Goal: Information Seeking & Learning: Learn about a topic

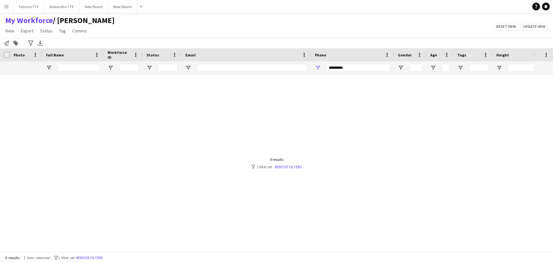
click at [264, 67] on div at bounding box center [343, 67] width 686 height 13
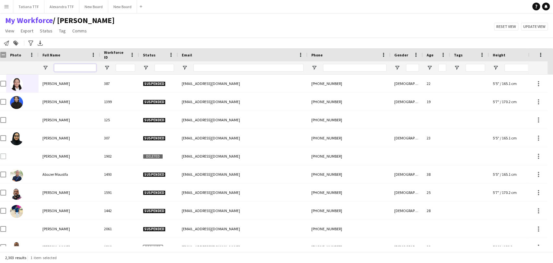
click at [65, 68] on input "Full Name Filter Input" at bounding box center [75, 68] width 42 height 8
paste input "**********"
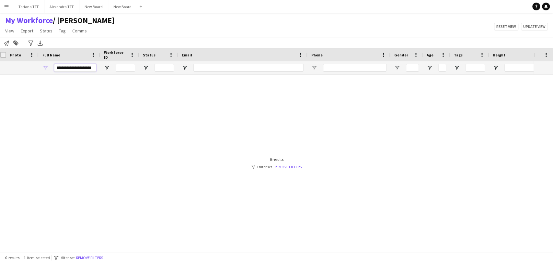
scroll to position [0, 0]
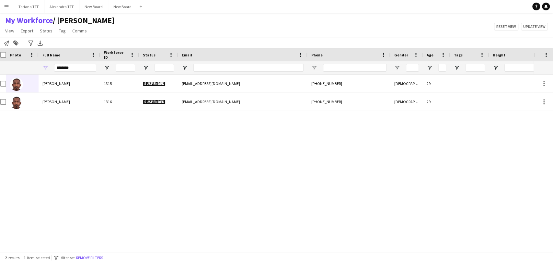
click at [368, 172] on div "Mujahid Gabril 1315 Suspended mujahedjbril99@gmail.com +97460061126 Male 29 Muj…" at bounding box center [266, 159] width 533 height 171
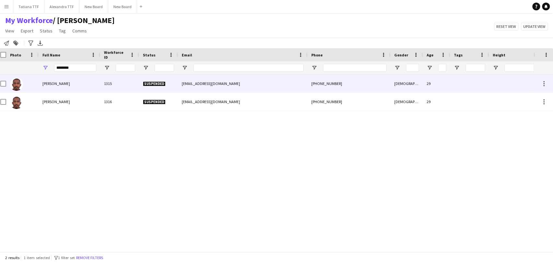
click at [16, 87] on img at bounding box center [16, 84] width 13 height 13
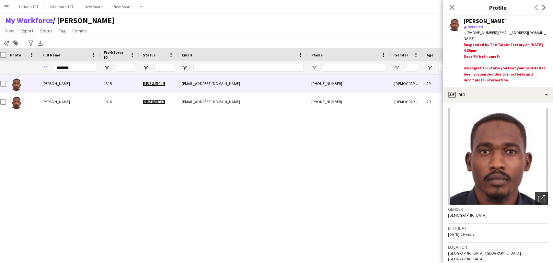
click at [537, 194] on div "Open photos pop-in" at bounding box center [540, 198] width 13 height 13
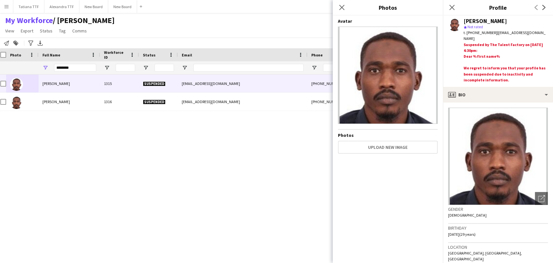
drag, startPoint x: 296, startPoint y: 204, endPoint x: 302, endPoint y: 211, distance: 10.1
click at [298, 205] on div "Mujahid Gabril 1315 Suspended mujahedjbril99@gmail.com +97460061126 Male 29 Muj…" at bounding box center [266, 159] width 533 height 171
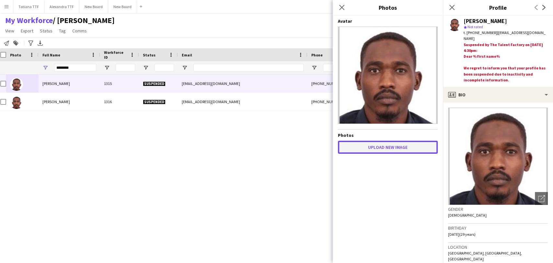
click at [397, 148] on button "Upload new image" at bounding box center [388, 146] width 100 height 13
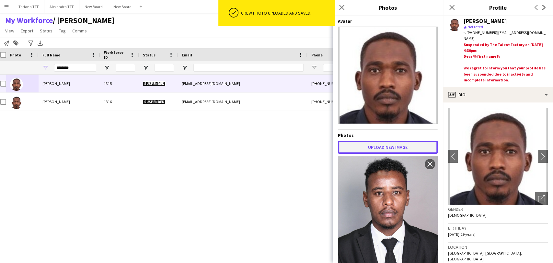
click at [373, 144] on button "Upload new image" at bounding box center [388, 146] width 100 height 13
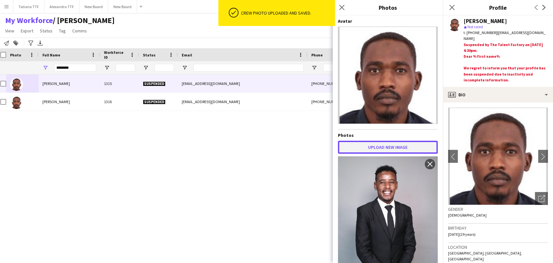
click at [371, 142] on button "Upload new image" at bounding box center [388, 146] width 100 height 13
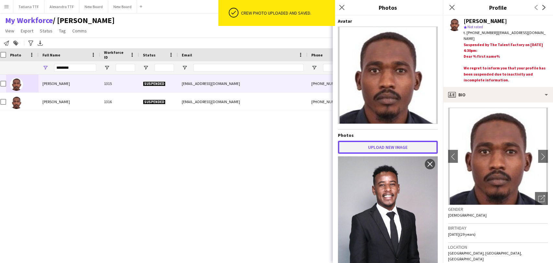
click at [377, 144] on button "Upload new image" at bounding box center [388, 146] width 100 height 13
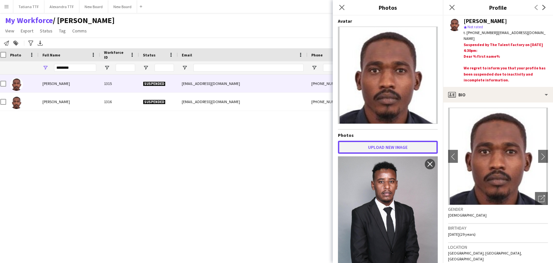
click at [368, 143] on button "Upload new image" at bounding box center [388, 146] width 100 height 13
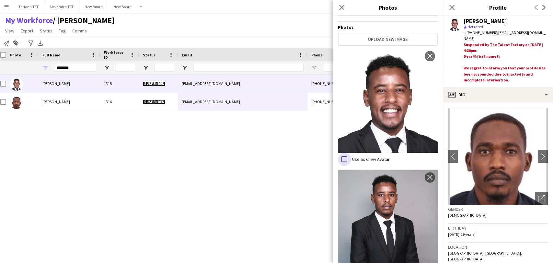
scroll to position [111, 0]
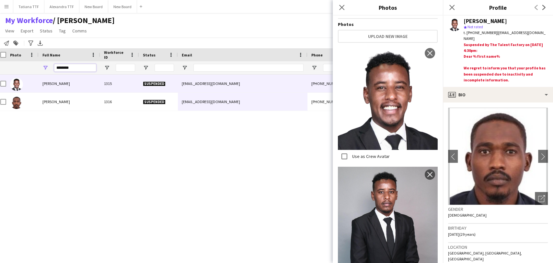
click at [69, 67] on input "*******" at bounding box center [75, 68] width 42 height 8
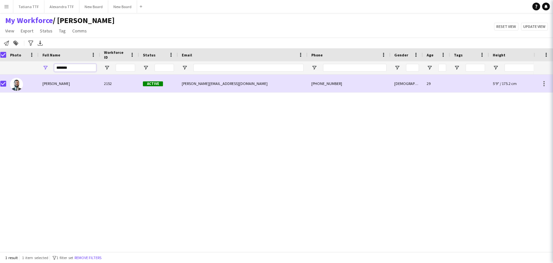
type input "*******"
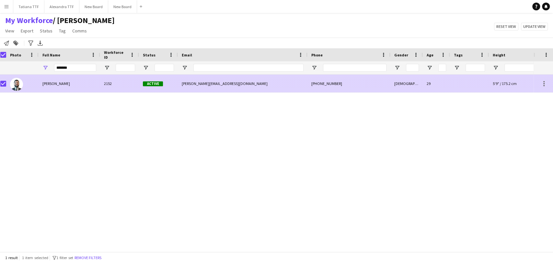
click at [58, 82] on span "Mohammad shehade" at bounding box center [56, 83] width 28 height 5
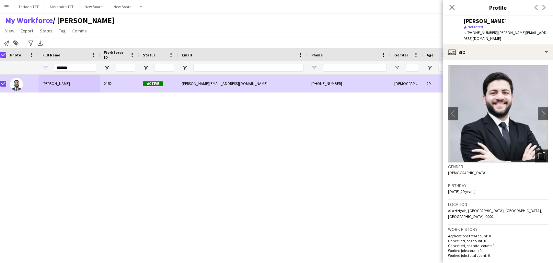
click at [534, 155] on div "Open photos pop-in" at bounding box center [540, 155] width 13 height 13
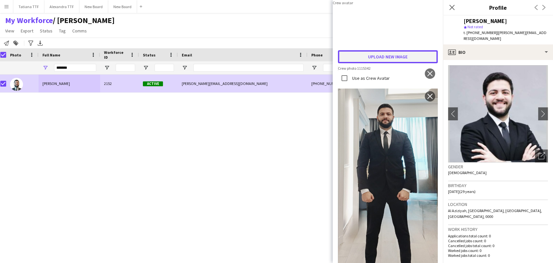
click at [381, 63] on button "Upload new image" at bounding box center [388, 56] width 100 height 13
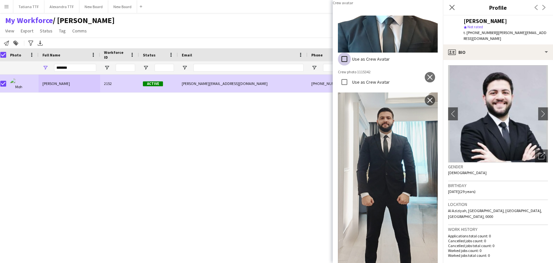
scroll to position [144, 0]
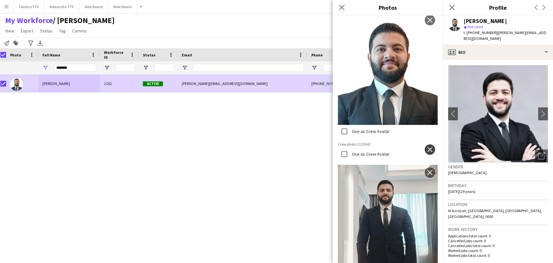
click at [426, 147] on app-icon "close" at bounding box center [429, 149] width 6 height 5
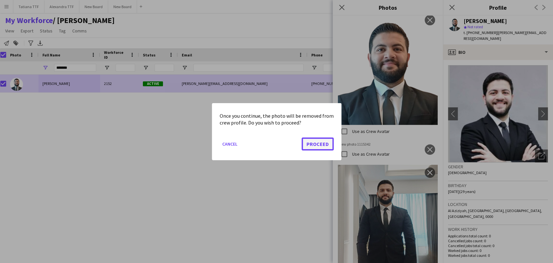
click at [318, 142] on button "Proceed" at bounding box center [317, 143] width 32 height 13
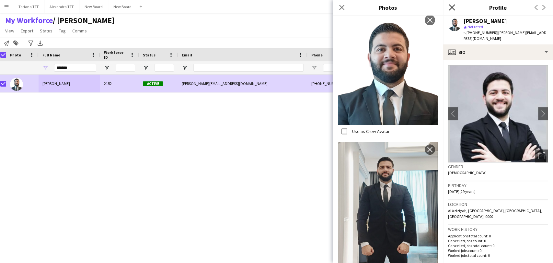
click at [453, 7] on icon "Close pop-in" at bounding box center [451, 7] width 6 height 6
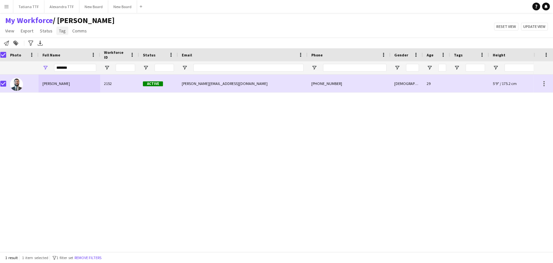
click at [63, 28] on span "Tag" at bounding box center [62, 31] width 7 height 6
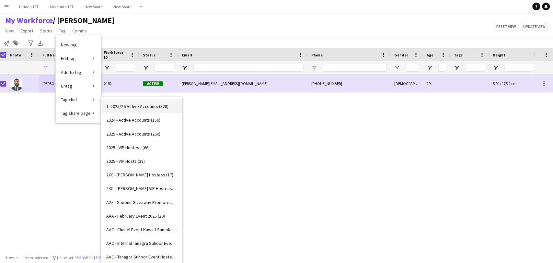
click at [126, 110] on link "1. 2025/26 Active Accounts (328)" at bounding box center [141, 106] width 81 height 14
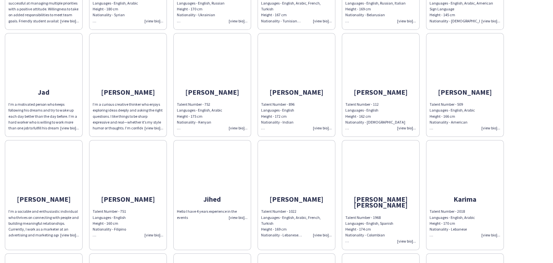
scroll to position [2769, 0]
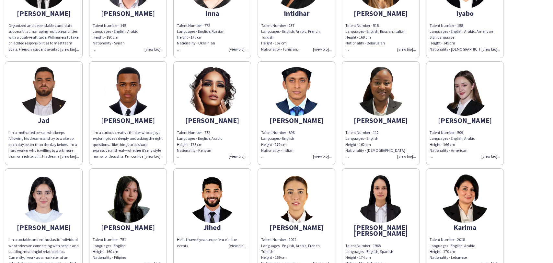
click at [295, 85] on img at bounding box center [296, 91] width 49 height 49
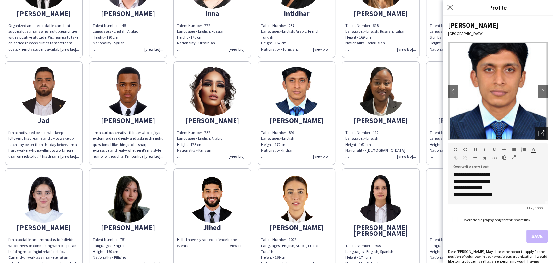
click at [538, 134] on icon "Open photos pop-in" at bounding box center [541, 133] width 6 height 6
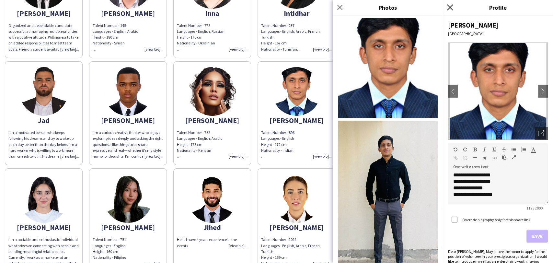
click at [450, 6] on icon "Close pop-in" at bounding box center [449, 7] width 6 height 6
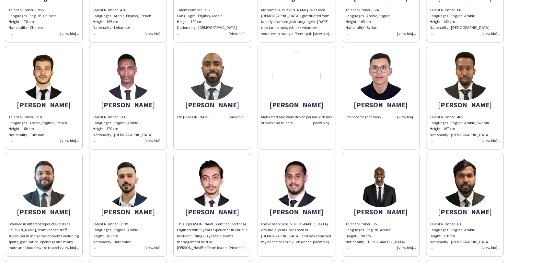
scroll to position [3597, 0]
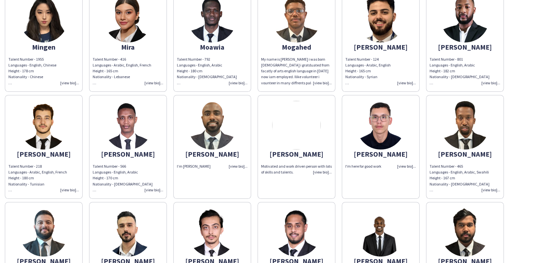
click at [299, 113] on img at bounding box center [296, 125] width 49 height 49
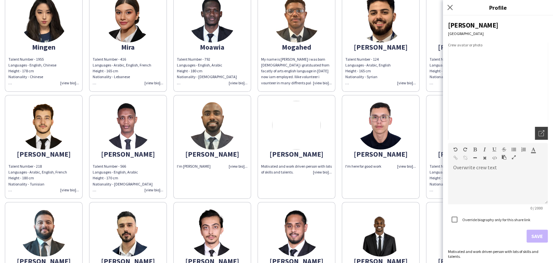
click at [538, 130] on icon "Open photos pop-in" at bounding box center [541, 133] width 6 height 6
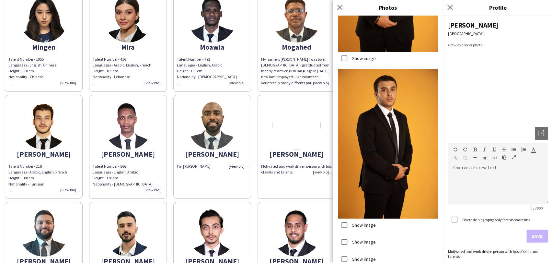
scroll to position [79, 0]
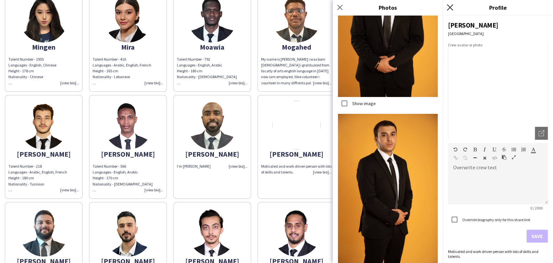
click at [452, 5] on icon at bounding box center [449, 7] width 6 height 6
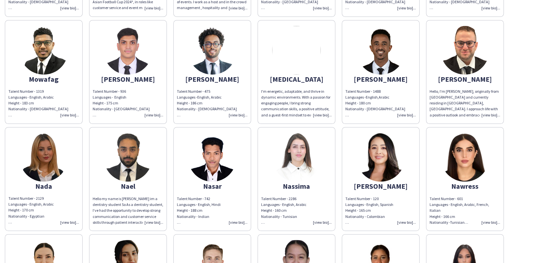
scroll to position [4064, 0]
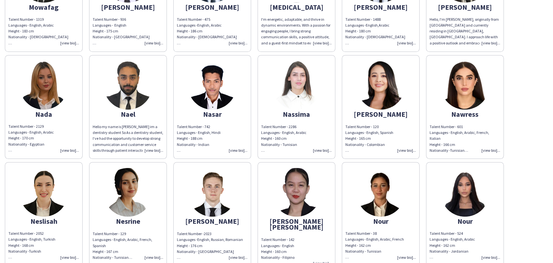
click at [208, 82] on img at bounding box center [212, 85] width 49 height 49
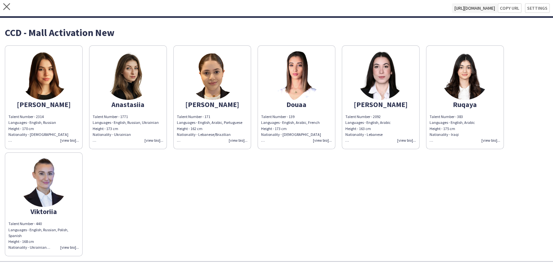
click at [2, 5] on div "close https://admin.liveforce.co/v2/s/36ae2e08-447f-452d-bae8-1393a50e54e0 Copy…" at bounding box center [276, 9] width 553 height 18
click at [5, 6] on icon "close" at bounding box center [6, 6] width 7 height 7
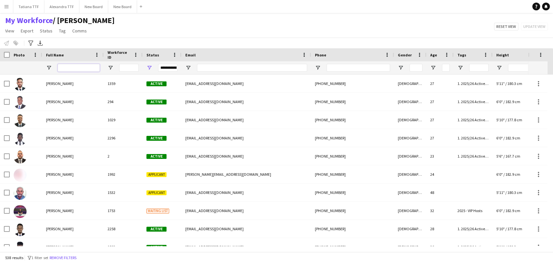
click at [81, 69] on input "Full Name Filter Input" at bounding box center [79, 68] width 42 height 8
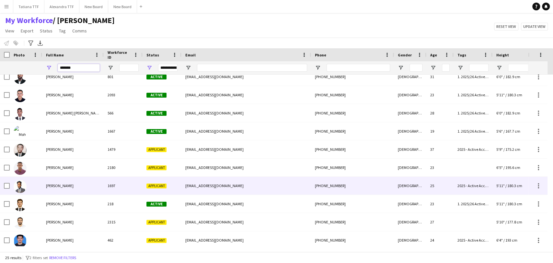
scroll to position [180, 0]
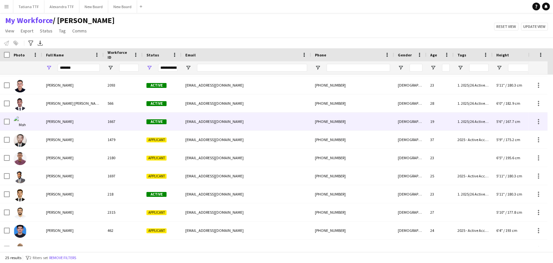
click at [60, 122] on span "Mohamed Guessasma" at bounding box center [60, 121] width 28 height 5
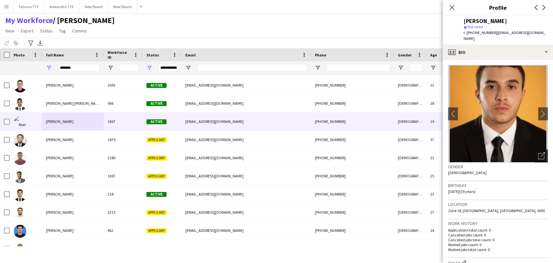
click at [538, 152] on icon "Open photos pop-in" at bounding box center [541, 155] width 7 height 7
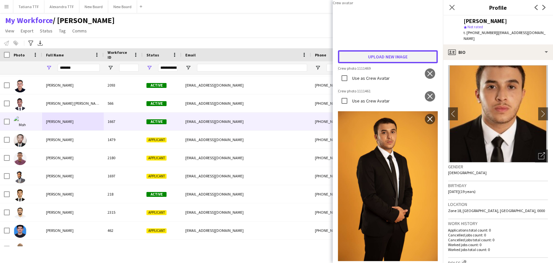
click at [381, 63] on button "Upload new image" at bounding box center [388, 56] width 100 height 13
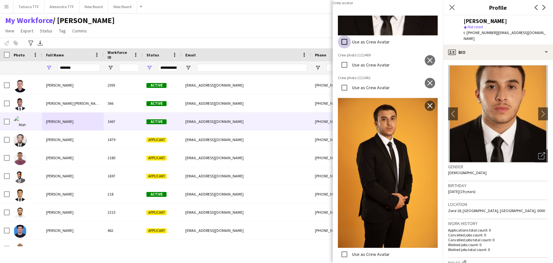
scroll to position [158, 0]
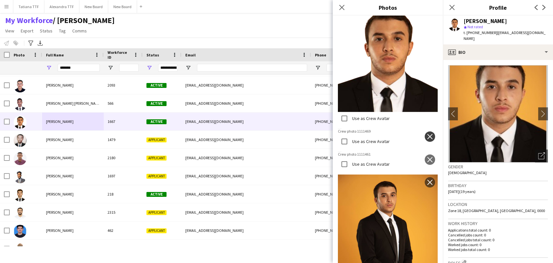
click at [428, 131] on button "close" at bounding box center [429, 136] width 10 height 10
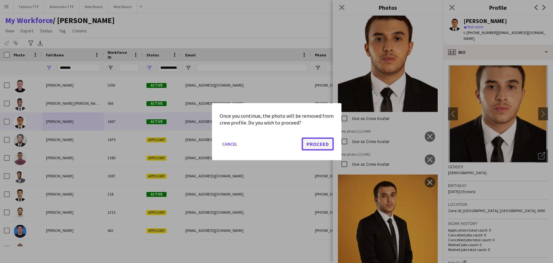
click at [321, 137] on button "Proceed" at bounding box center [317, 143] width 32 height 13
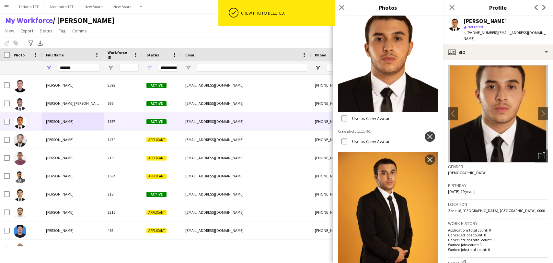
click at [426, 134] on app-icon "close" at bounding box center [429, 136] width 6 height 5
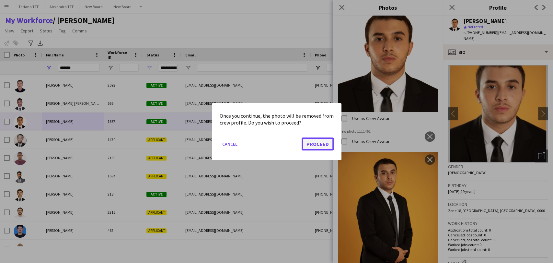
click at [313, 143] on button "Proceed" at bounding box center [317, 143] width 32 height 13
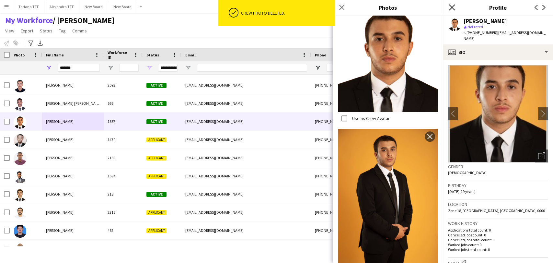
click at [451, 5] on icon "Close pop-in" at bounding box center [451, 7] width 6 height 6
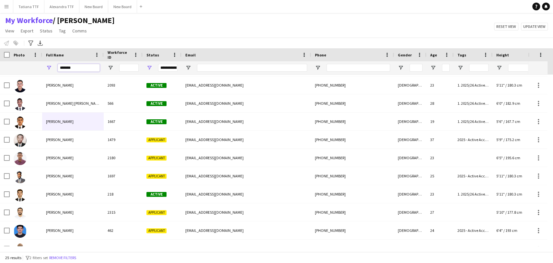
click at [81, 67] on input "*******" at bounding box center [79, 68] width 42 height 8
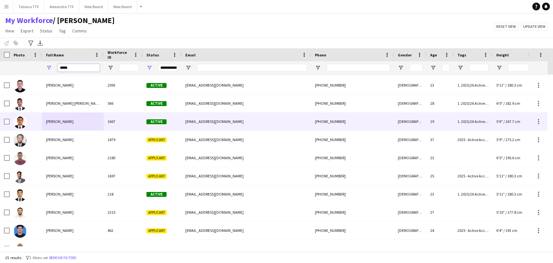
scroll to position [0, 0]
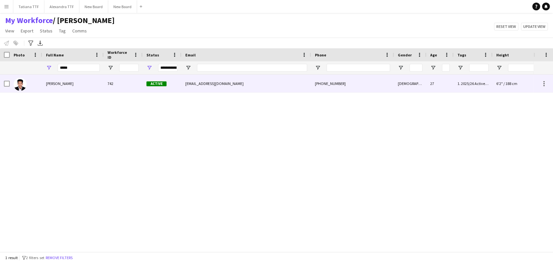
click at [63, 87] on div "Nasar Bin Abdullah" at bounding box center [73, 83] width 62 height 18
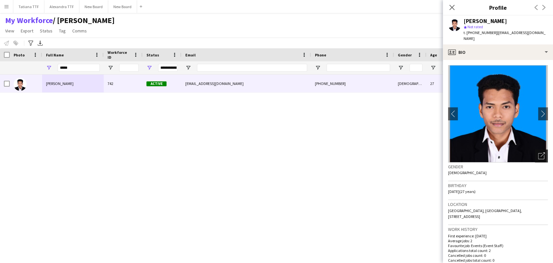
click at [534, 150] on div "Open photos pop-in" at bounding box center [540, 155] width 13 height 13
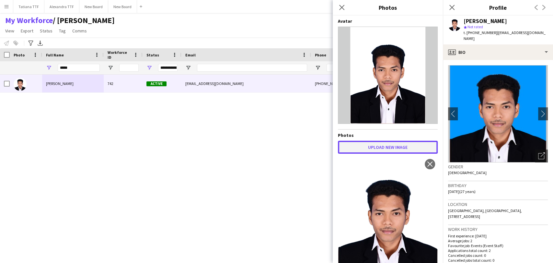
click at [372, 148] on button "Upload new image" at bounding box center [388, 146] width 100 height 13
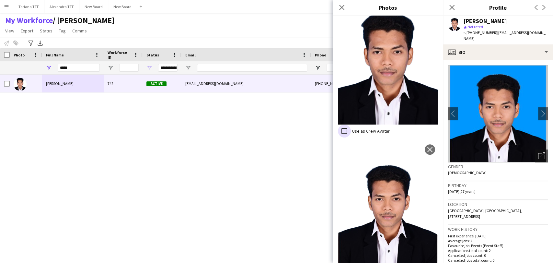
scroll to position [180, 0]
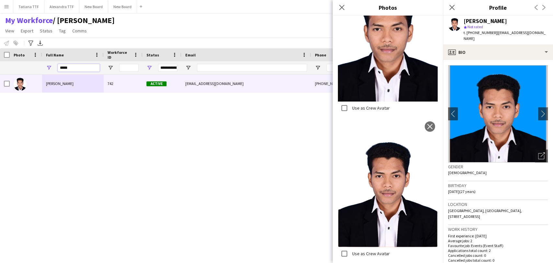
click at [66, 66] on input "*****" at bounding box center [79, 68] width 42 height 8
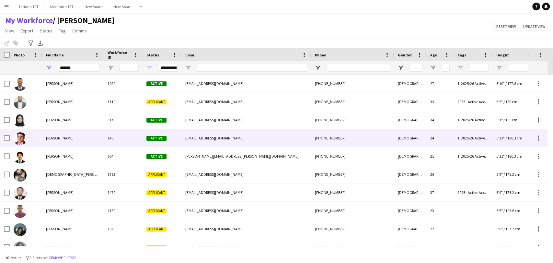
click at [75, 143] on div "Ibrahim Koubeisi" at bounding box center [73, 138] width 62 height 18
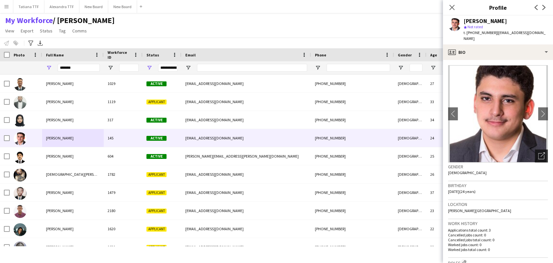
click at [536, 149] on div "Open photos pop-in" at bounding box center [540, 155] width 13 height 13
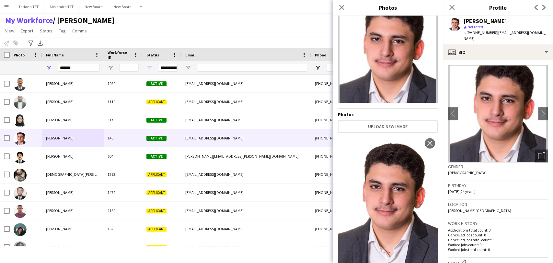
scroll to position [31, 0]
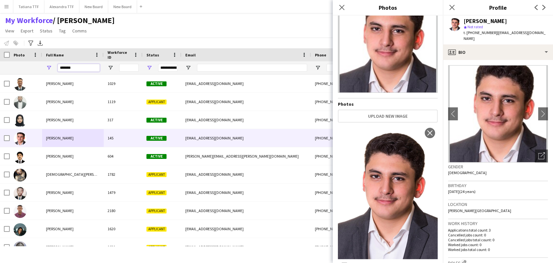
click at [82, 66] on input "*******" at bounding box center [79, 68] width 42 height 8
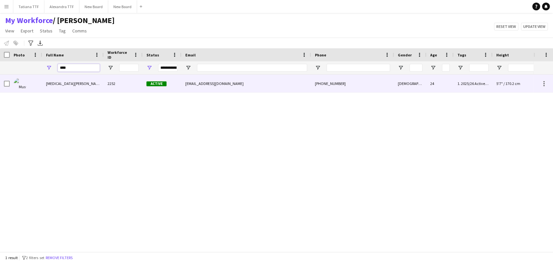
type input "****"
click at [67, 90] on div "Muse Abdullahi" at bounding box center [73, 83] width 62 height 18
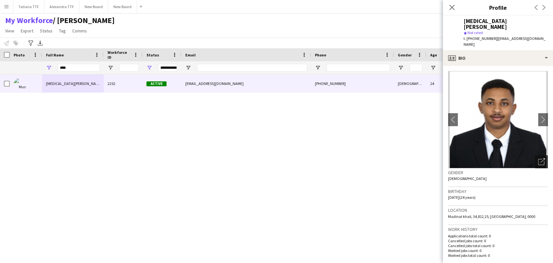
click at [534, 155] on div "Open photos pop-in" at bounding box center [540, 161] width 13 height 13
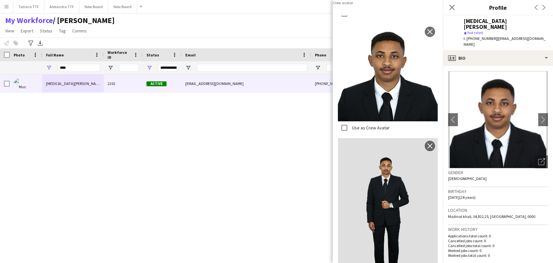
scroll to position [76, 0]
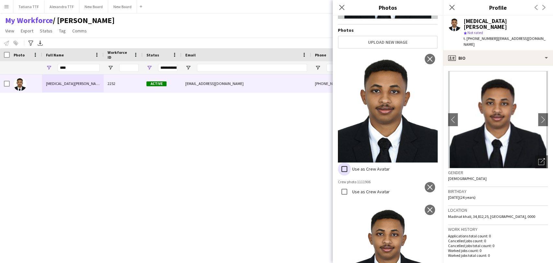
scroll to position [148, 0]
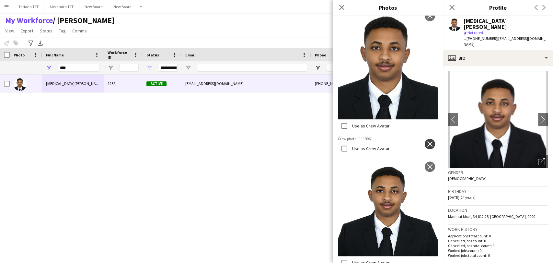
click at [426, 141] on app-icon "close" at bounding box center [429, 143] width 6 height 5
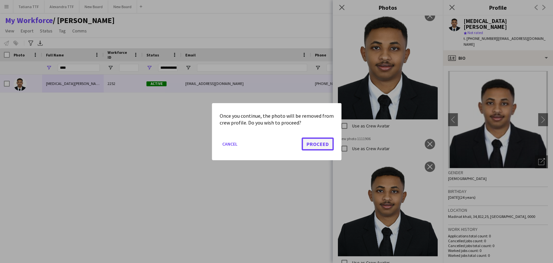
click at [316, 141] on button "Proceed" at bounding box center [317, 143] width 32 height 13
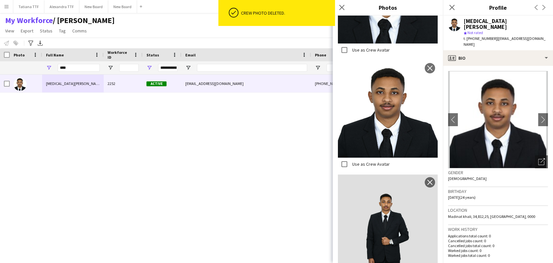
scroll to position [280, 0]
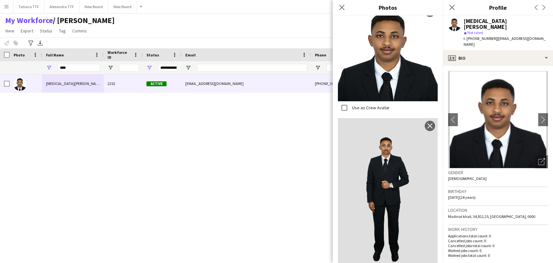
drag, startPoint x: 334, startPoint y: 6, endPoint x: 380, endPoint y: 0, distance: 46.0
click at [337, 6] on div "Close pop-in" at bounding box center [341, 7] width 18 height 15
click at [455, 6] on app-icon "Close pop-in" at bounding box center [451, 7] width 9 height 9
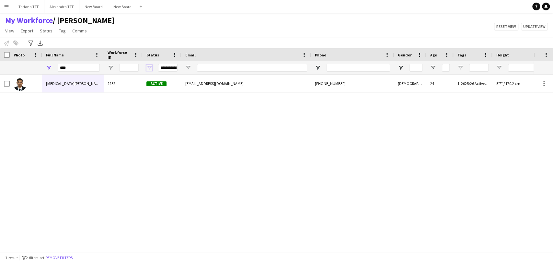
click at [150, 66] on span "Open Filter Menu" at bounding box center [149, 68] width 6 height 6
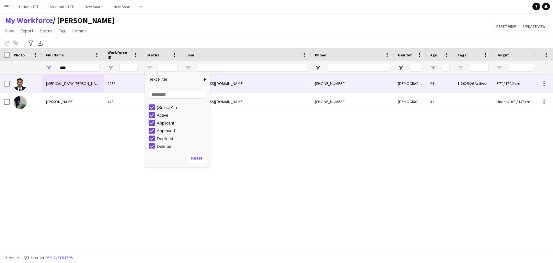
click at [241, 76] on div "musebarre22@gmail.com" at bounding box center [245, 83] width 129 height 18
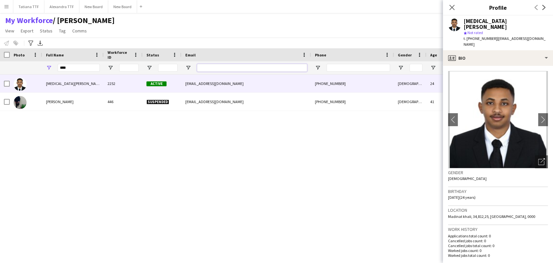
click at [241, 71] on input "Email Filter Input" at bounding box center [252, 68] width 110 height 8
paste input "**********"
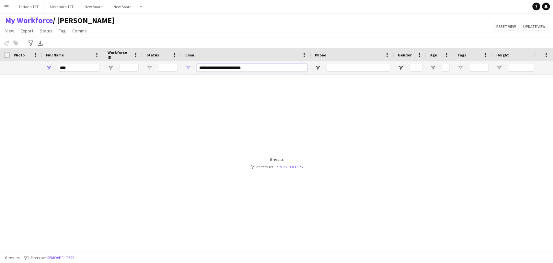
type input "**********"
drag, startPoint x: 78, startPoint y: 66, endPoint x: 8, endPoint y: 66, distance: 69.9
click at [8, 66] on div "**********" at bounding box center [343, 67] width 686 height 13
drag, startPoint x: 252, startPoint y: 68, endPoint x: 163, endPoint y: 74, distance: 89.2
click at [163, 74] on div "**********" at bounding box center [343, 67] width 686 height 13
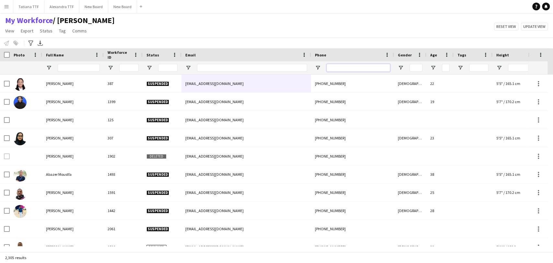
click at [354, 68] on input "Phone Filter Input" at bounding box center [357, 68] width 63 height 8
paste input "**********"
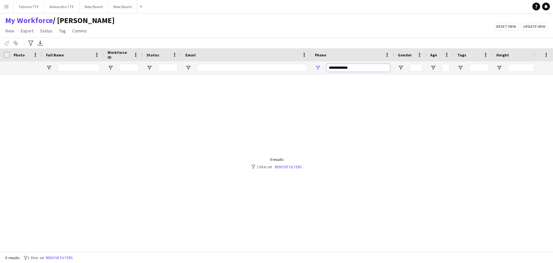
click at [335, 67] on input "**********" at bounding box center [357, 68] width 63 height 8
type input "********"
click at [113, 66] on span "Open Filter Menu" at bounding box center [110, 68] width 6 height 6
click at [78, 86] on div at bounding box center [266, 159] width 533 height 171
click at [150, 68] on span "Open Filter Menu" at bounding box center [149, 68] width 6 height 6
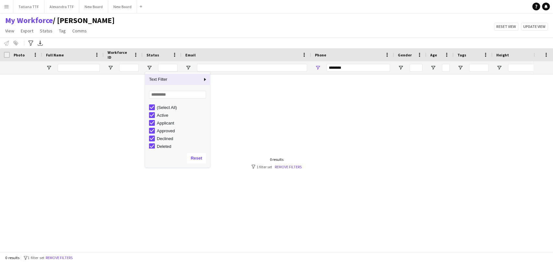
click at [112, 118] on div at bounding box center [266, 159] width 533 height 171
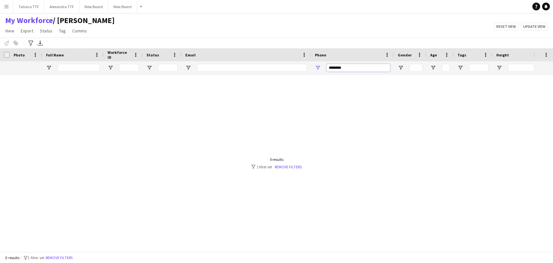
drag, startPoint x: 343, startPoint y: 68, endPoint x: 269, endPoint y: 71, distance: 73.9
click at [274, 73] on div at bounding box center [343, 67] width 686 height 13
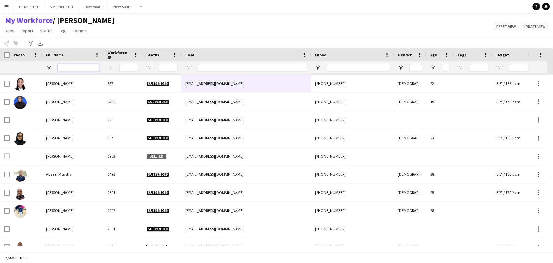
click at [80, 67] on input "Full Name Filter Input" at bounding box center [79, 68] width 42 height 8
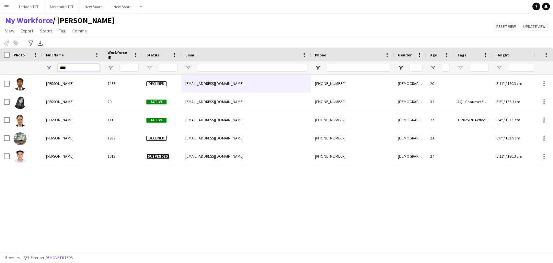
type input "****"
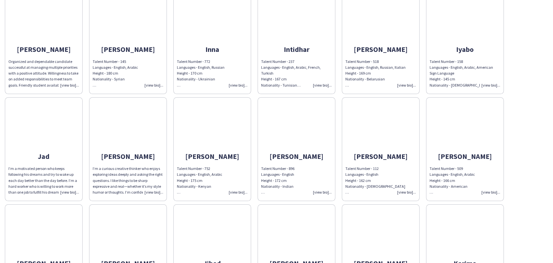
scroll to position [2697, 0]
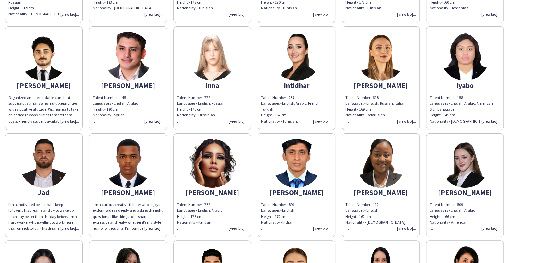
click at [160, 54] on app-share-pages-crew-card "Ibrahim Talent Number - 145 Languages - English, Arabic Height - 180 cm Nationa…" at bounding box center [128, 78] width 78 height 104
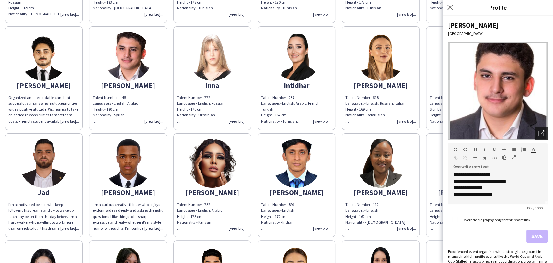
click at [538, 133] on icon "Open photos pop-in" at bounding box center [541, 133] width 6 height 6
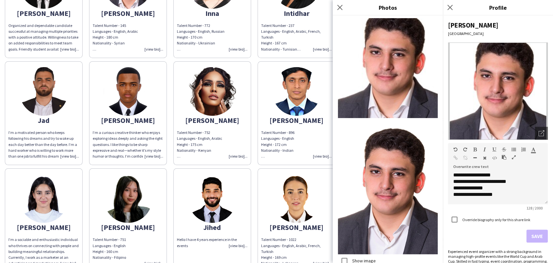
scroll to position [2733, 0]
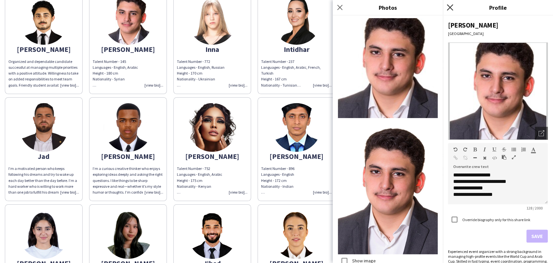
click at [448, 8] on icon "Close pop-in" at bounding box center [449, 7] width 6 height 6
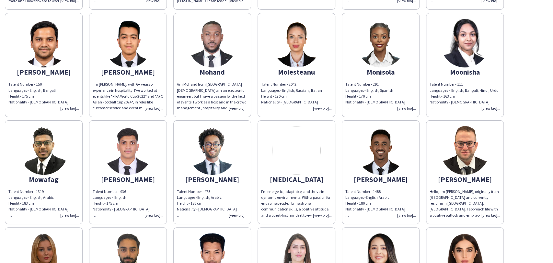
scroll to position [3920, 0]
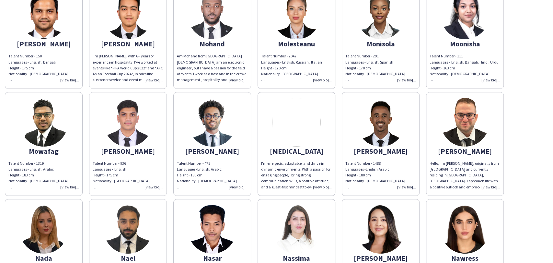
click at [306, 122] on img at bounding box center [296, 122] width 49 height 49
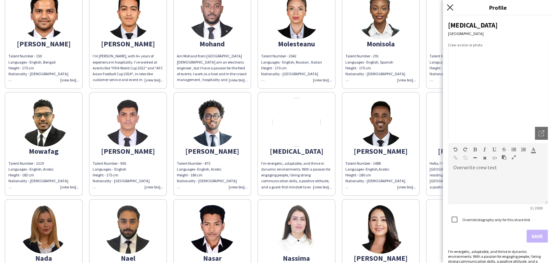
click at [450, 5] on icon "Close pop-in" at bounding box center [449, 7] width 6 height 6
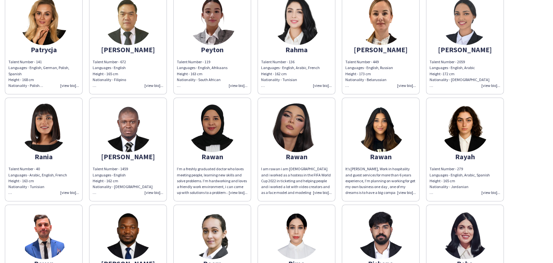
scroll to position [4639, 0]
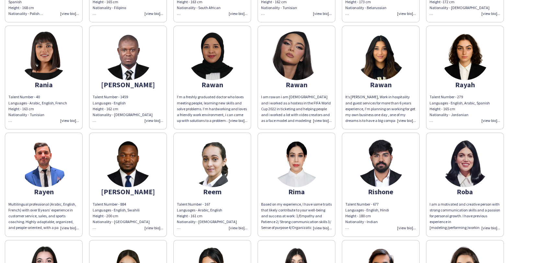
click at [225, 140] on img at bounding box center [212, 162] width 49 height 49
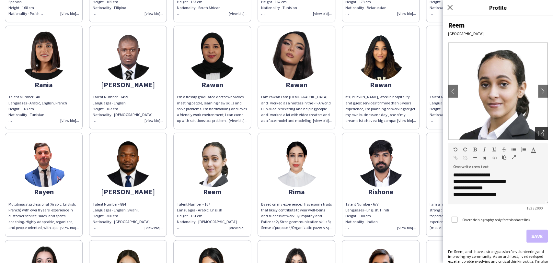
click at [538, 132] on icon "Open photos pop-in" at bounding box center [541, 133] width 6 height 6
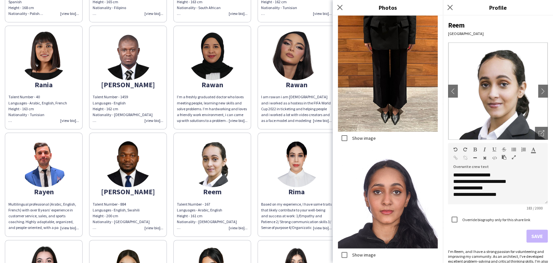
scroll to position [863, 0]
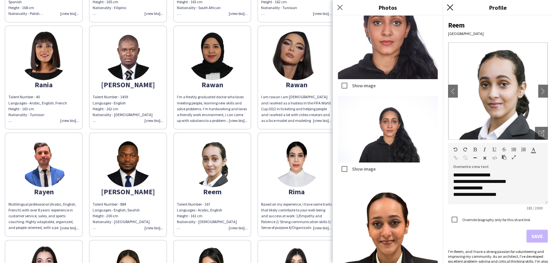
click at [451, 5] on app-icon "Close pop-in" at bounding box center [449, 7] width 9 height 9
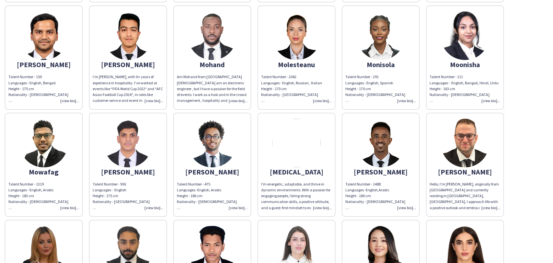
scroll to position [3899, 0]
click at [291, 133] on img at bounding box center [296, 143] width 49 height 49
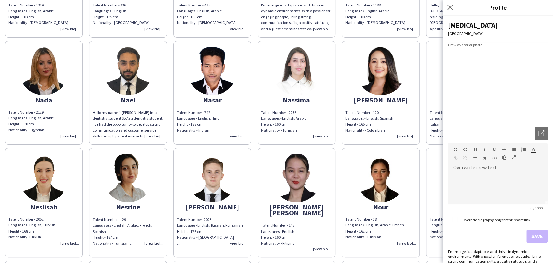
scroll to position [4079, 0]
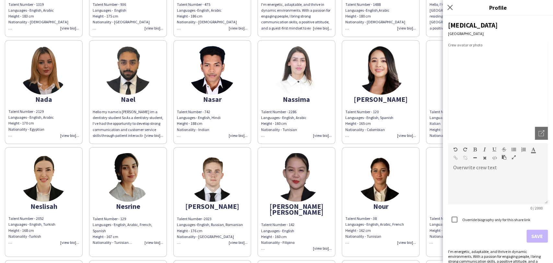
click at [209, 63] on img at bounding box center [212, 70] width 49 height 49
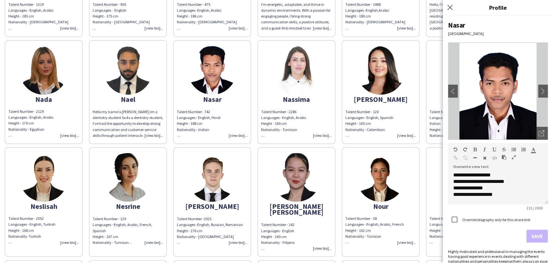
click at [218, 62] on img at bounding box center [212, 70] width 49 height 49
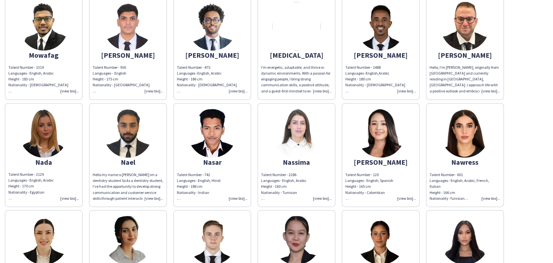
scroll to position [3899, 0]
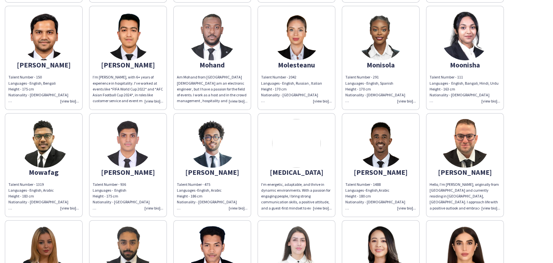
click at [301, 133] on img at bounding box center [296, 143] width 49 height 49
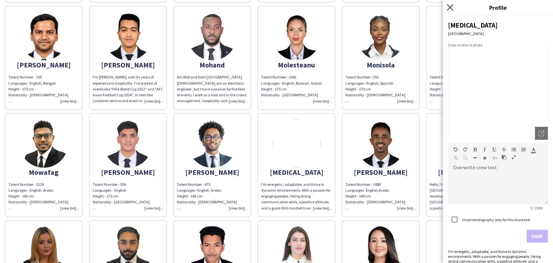
click at [449, 5] on icon "Close pop-in" at bounding box center [449, 7] width 6 height 6
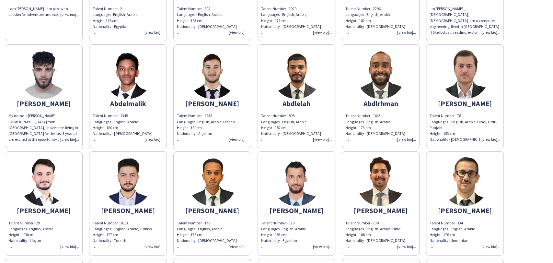
scroll to position [0, 0]
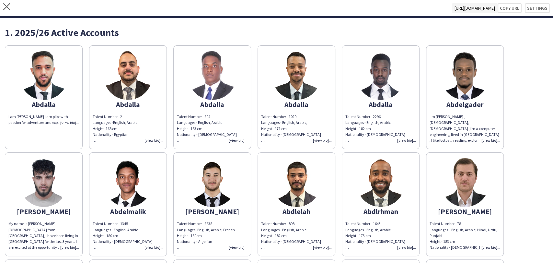
click at [43, 72] on img at bounding box center [43, 75] width 49 height 49
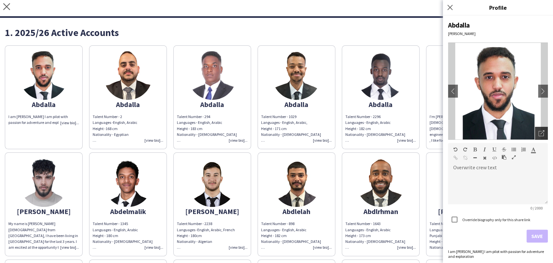
click at [538, 132] on icon "Open photos pop-in" at bounding box center [541, 133] width 6 height 6
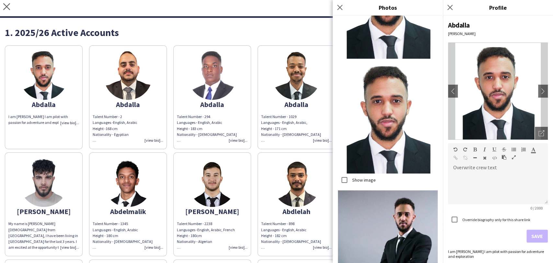
scroll to position [241, 0]
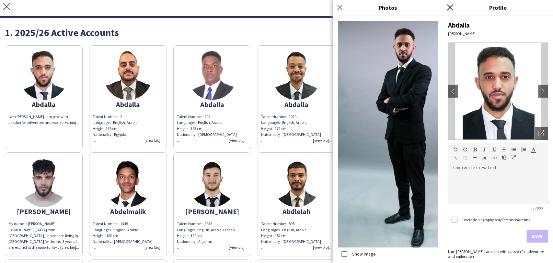
click at [449, 5] on icon "Close pop-in" at bounding box center [449, 7] width 6 height 6
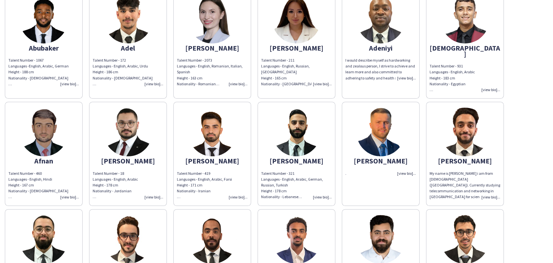
scroll to position [539, 0]
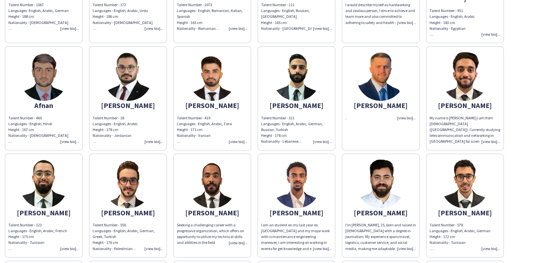
click at [376, 90] on img at bounding box center [380, 76] width 49 height 49
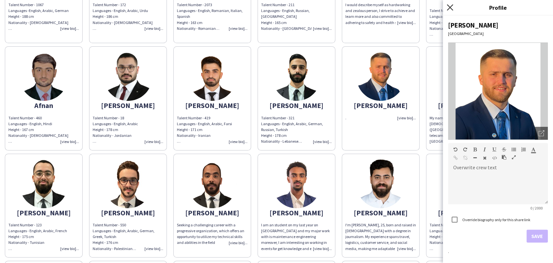
click at [449, 7] on icon at bounding box center [449, 7] width 6 height 6
